Goal: Transaction & Acquisition: Purchase product/service

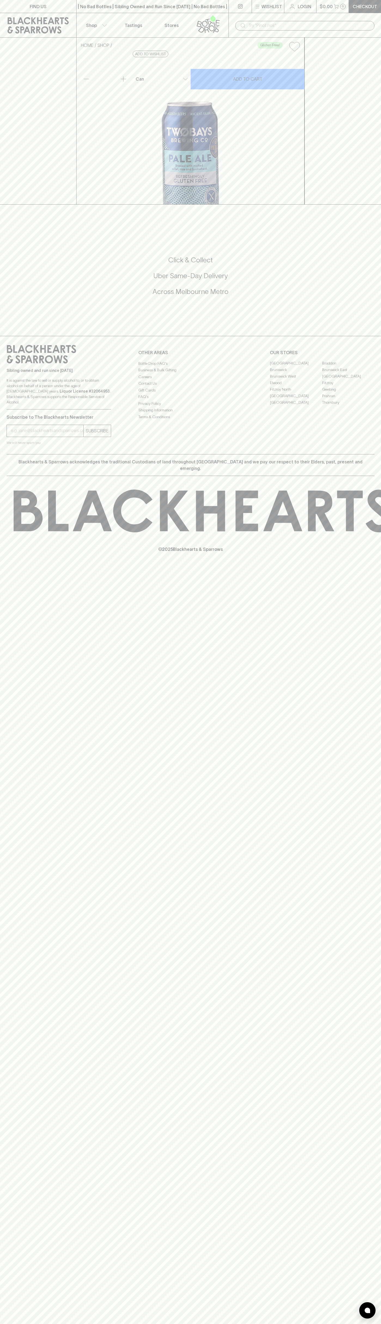
click at [279, 16] on div "​" at bounding box center [304, 25] width 153 height 25
click at [376, 1270] on div "FIND US | No Bad Bottles | Sibling Owned and Run Since 2006 | No Bad Bottles | …" at bounding box center [190, 662] width 381 height 1324
click at [206, 1323] on html "FIND US | No Bad Bottles | Sibling Owned and Run Since 2006 | No Bad Bottles | …" at bounding box center [190, 662] width 381 height 1324
click at [2, 974] on div "FIND US | No Bad Bottles | Sibling Owned and Run Since 2006 | No Bad Bottles | …" at bounding box center [190, 662] width 381 height 1324
